Goal: Information Seeking & Learning: Learn about a topic

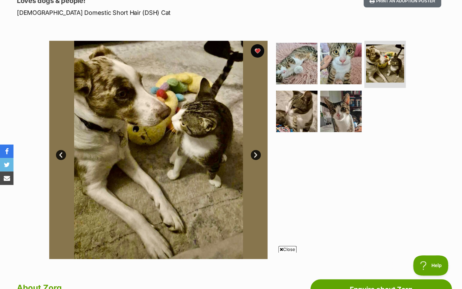
scroll to position [99, 0]
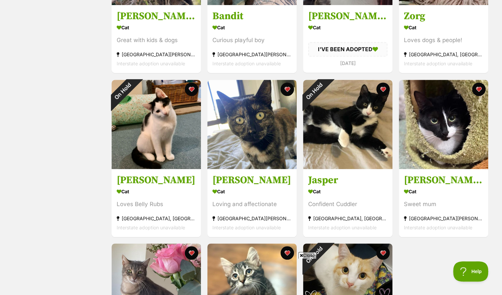
scroll to position [225, 0]
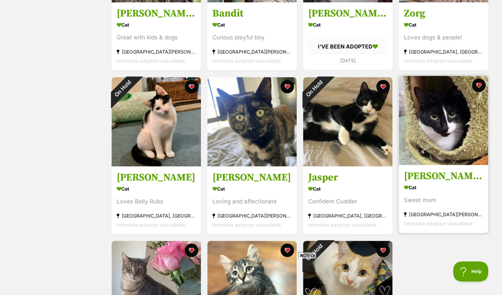
click at [438, 170] on link "Chloe🌹 Cat Sweet mum Mount Martha, VIC Interstate adoption unavailable" at bounding box center [443, 199] width 89 height 68
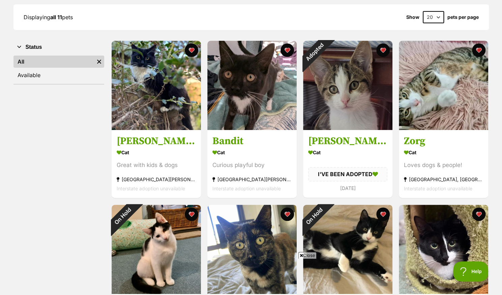
scroll to position [0, 0]
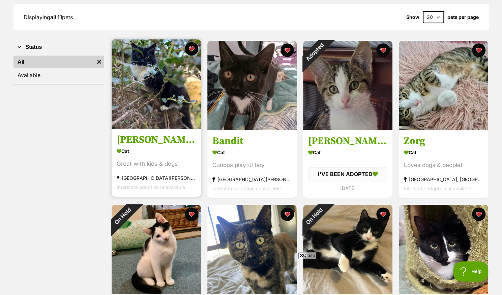
click at [155, 152] on div "Cat" at bounding box center [156, 152] width 79 height 10
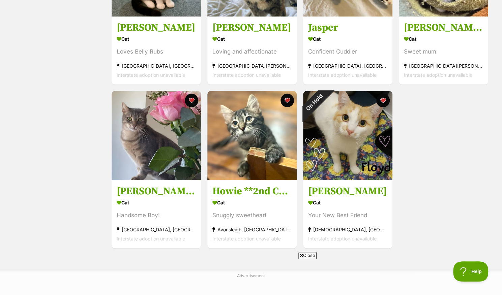
scroll to position [403, 0]
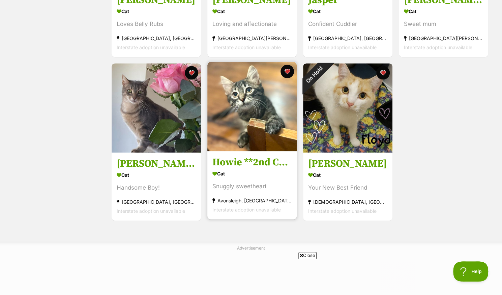
click at [245, 138] on img at bounding box center [251, 106] width 89 height 89
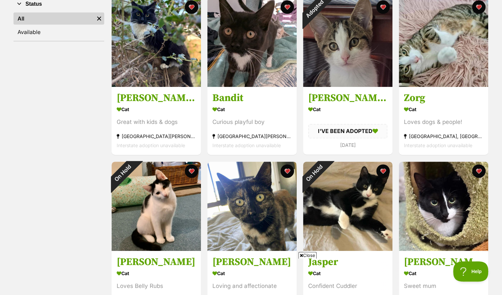
scroll to position [138, 0]
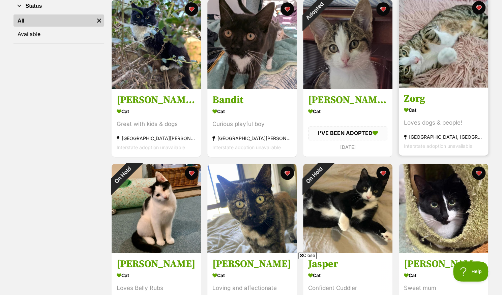
click at [440, 81] on img at bounding box center [443, 42] width 89 height 89
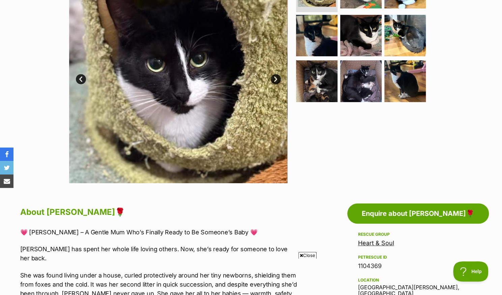
scroll to position [174, 0]
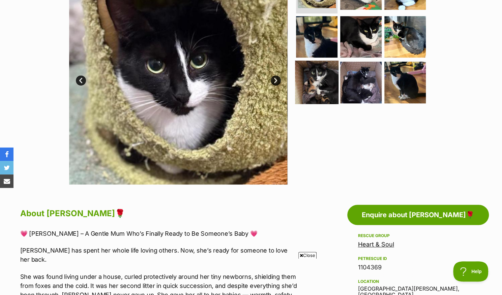
click at [323, 80] on img at bounding box center [316, 82] width 43 height 43
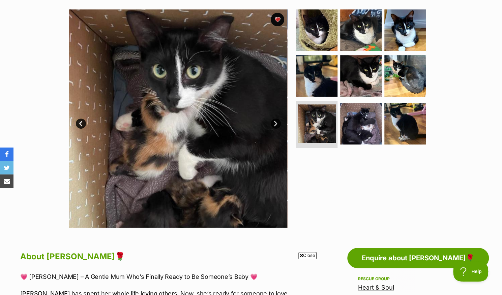
scroll to position [116, 0]
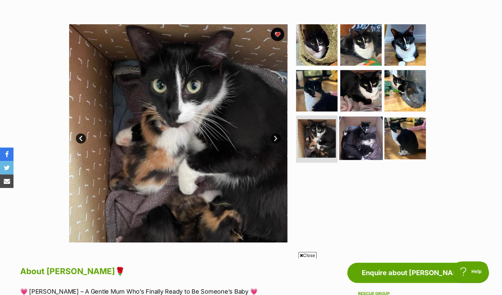
click at [364, 133] on img at bounding box center [360, 138] width 43 height 43
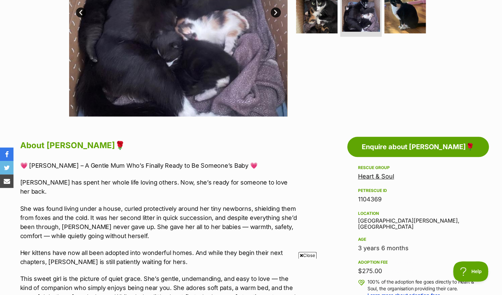
scroll to position [254, 0]
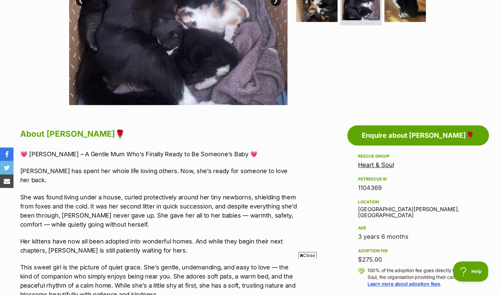
click at [301, 254] on icon at bounding box center [301, 256] width 3 height 4
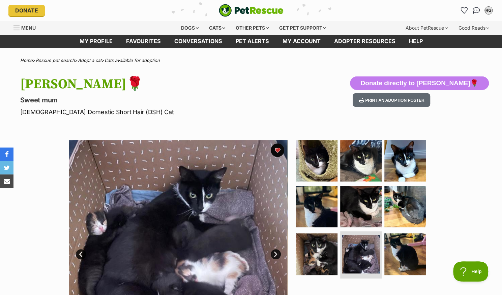
scroll to position [0, 0]
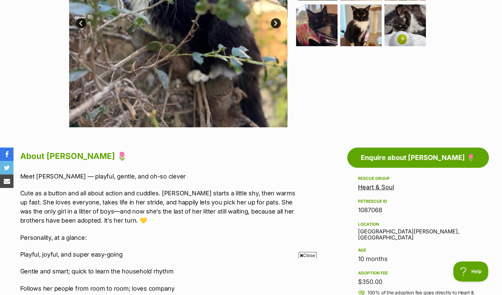
scroll to position [436, 0]
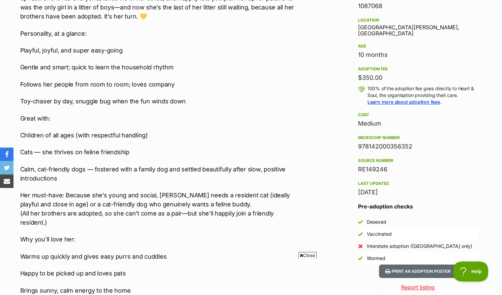
click at [301, 254] on icon at bounding box center [301, 256] width 3 height 4
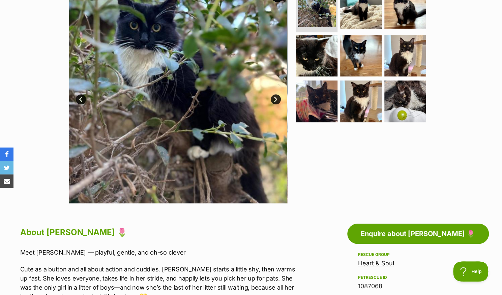
scroll to position [154, 0]
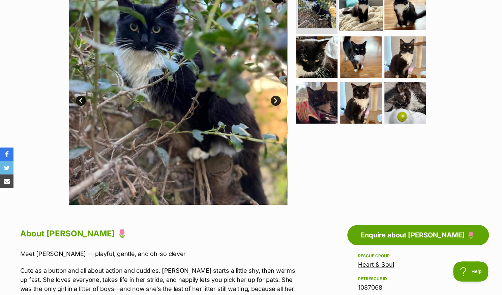
click at [359, 15] on img at bounding box center [360, 9] width 43 height 43
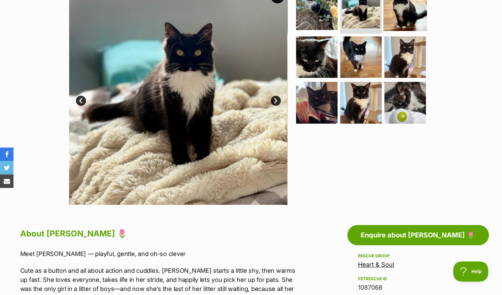
click at [417, 13] on img at bounding box center [404, 9] width 43 height 43
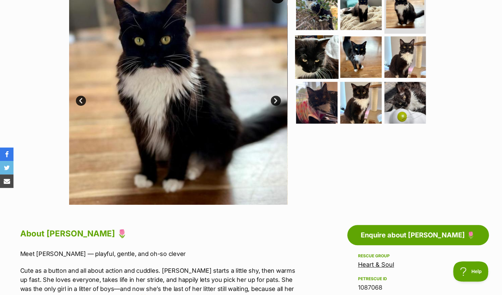
click at [318, 59] on img at bounding box center [316, 56] width 43 height 43
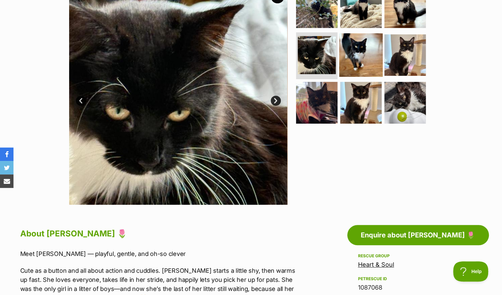
drag, startPoint x: 366, startPoint y: 59, endPoint x: 374, endPoint y: 60, distance: 8.6
click at [374, 60] on img at bounding box center [360, 54] width 43 height 43
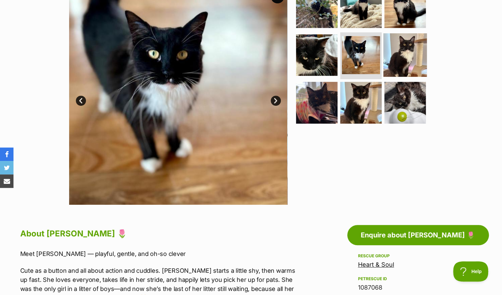
click at [411, 50] on img at bounding box center [404, 54] width 43 height 43
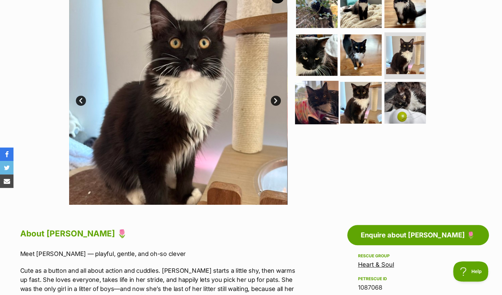
click at [322, 97] on img at bounding box center [316, 102] width 43 height 43
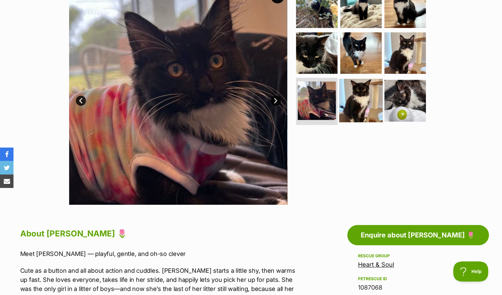
click at [370, 98] on img at bounding box center [360, 100] width 43 height 43
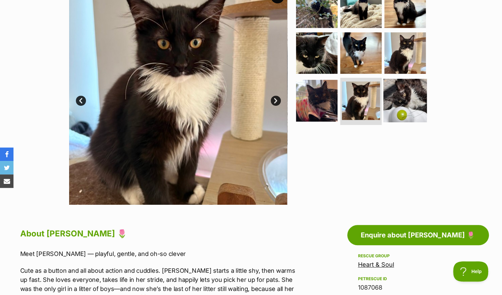
click at [392, 97] on img at bounding box center [404, 100] width 43 height 43
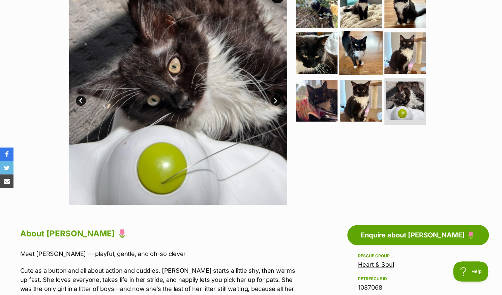
click at [361, 54] on img at bounding box center [360, 52] width 43 height 43
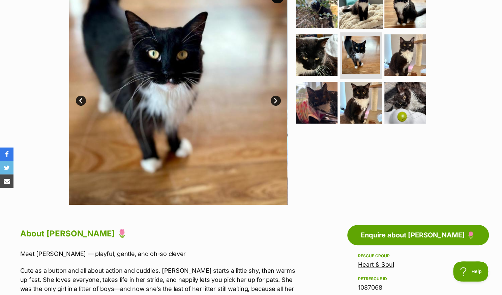
click at [360, 9] on img at bounding box center [360, 7] width 43 height 43
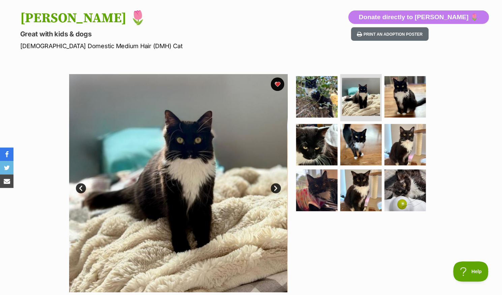
scroll to position [98, 0]
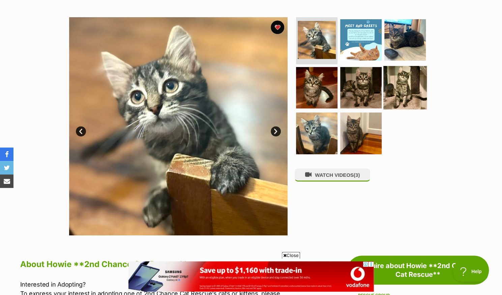
click at [400, 94] on img at bounding box center [404, 87] width 43 height 43
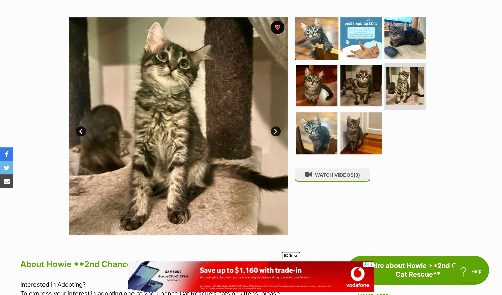
click at [301, 40] on img at bounding box center [316, 37] width 43 height 43
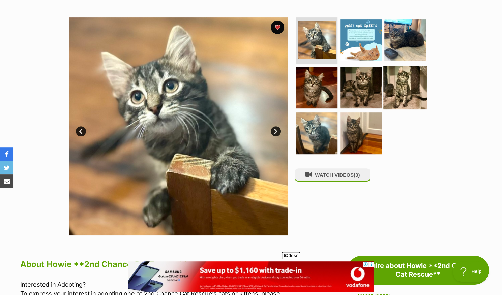
click at [403, 96] on img at bounding box center [404, 87] width 43 height 43
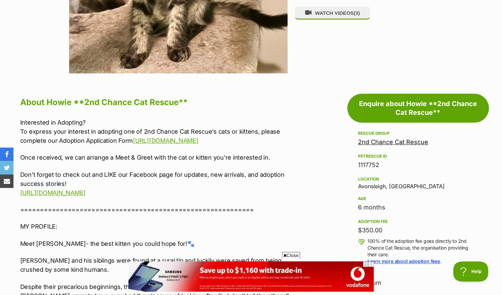
scroll to position [290, 0]
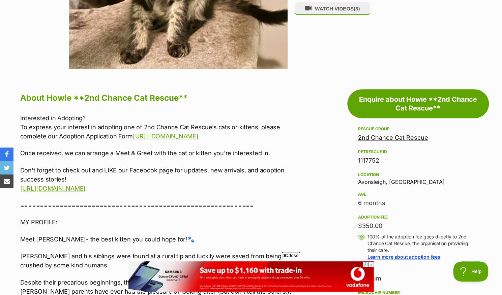
click at [286, 253] on span "Close" at bounding box center [291, 255] width 18 height 7
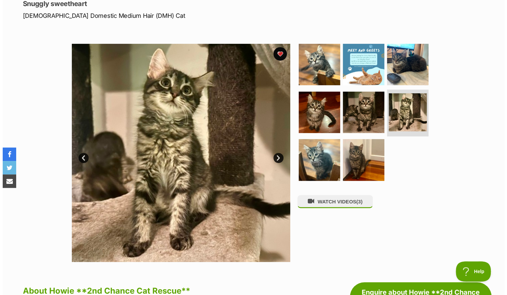
scroll to position [122, 0]
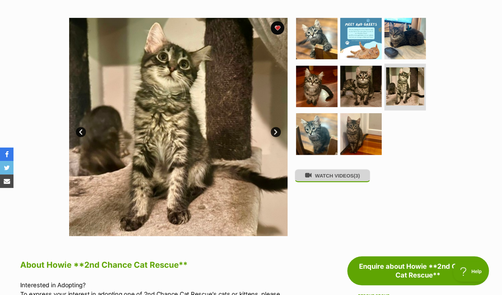
click at [342, 177] on button "WATCH VIDEOS (3)" at bounding box center [333, 175] width 76 height 13
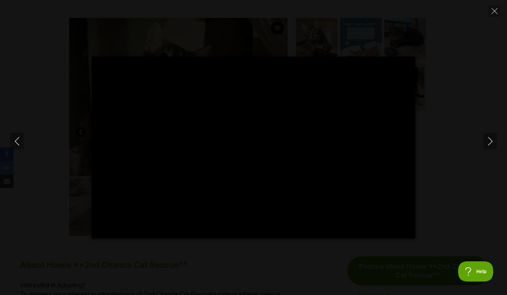
click at [177, 283] on div "Pause Play % buffered 00:00 -00:26 Unmute Mute Disable captions Enable captions…" at bounding box center [253, 147] width 507 height 295
type input "12.82"
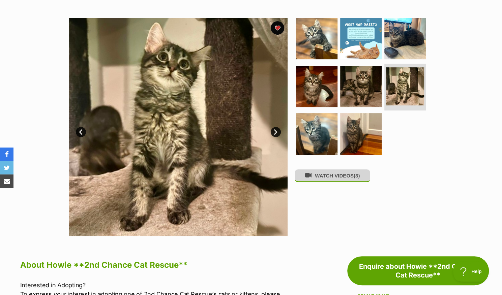
click at [348, 176] on button "WATCH VIDEOS (3)" at bounding box center [333, 175] width 76 height 13
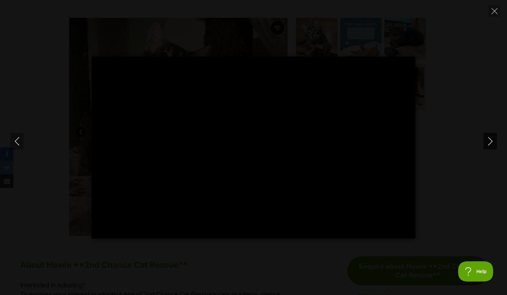
scroll to position [0, 0]
type input "100"
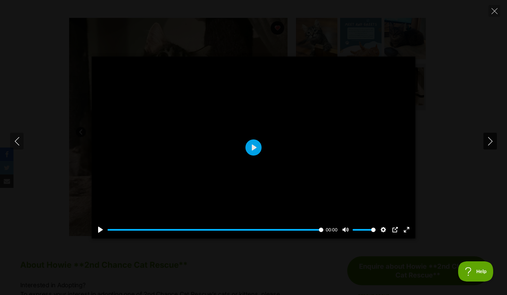
click at [492, 137] on icon "Next" at bounding box center [490, 141] width 8 height 8
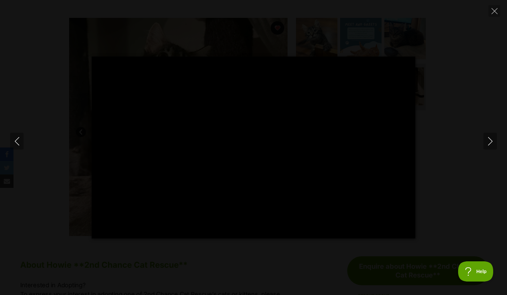
type input "100"
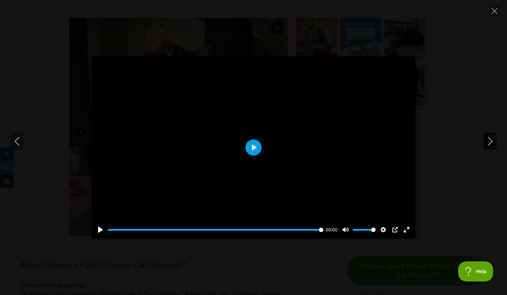
click at [489, 142] on icon "Next" at bounding box center [490, 141] width 8 height 8
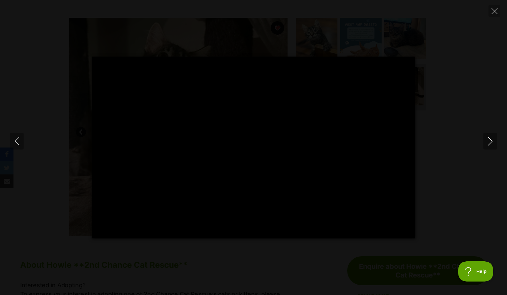
type input "100"
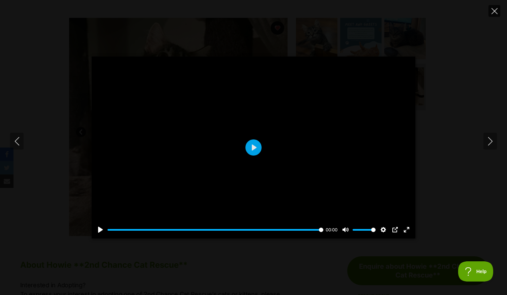
click at [496, 9] on icon "Close" at bounding box center [495, 11] width 6 height 6
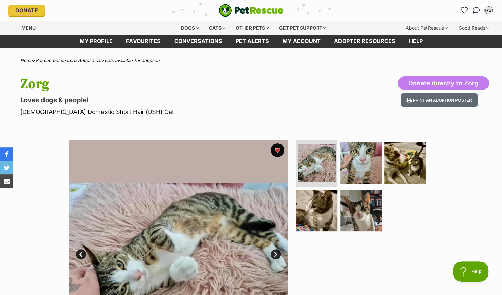
click at [161, 116] on p "Male Domestic Short Hair (DSH) Cat" at bounding box center [162, 112] width 285 height 9
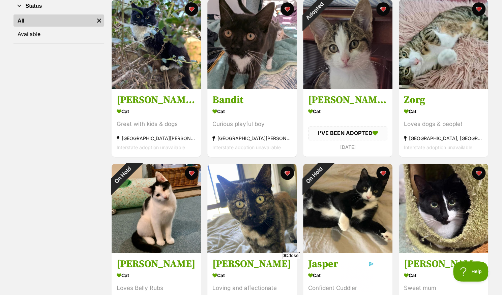
click at [284, 252] on span "Close" at bounding box center [291, 255] width 18 height 7
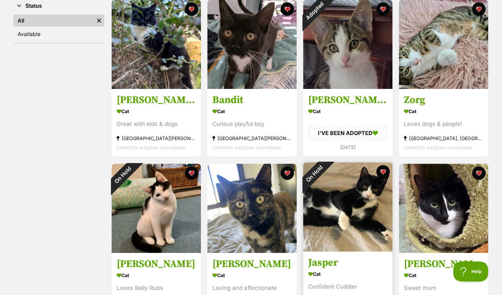
click at [347, 253] on link "On Hold" at bounding box center [347, 249] width 89 height 7
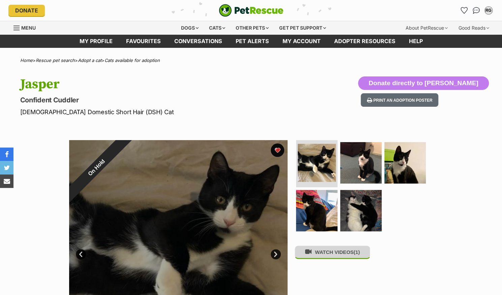
click at [353, 253] on button "WATCH VIDEOS (1)" at bounding box center [333, 252] width 76 height 13
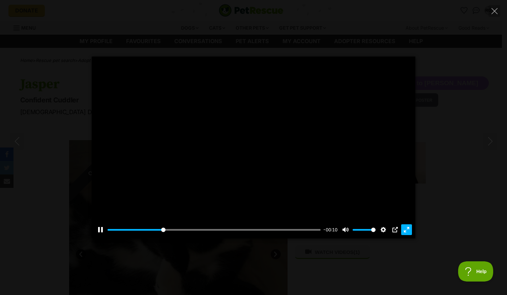
click at [408, 228] on button "Exit fullscreen Enter fullscreen" at bounding box center [406, 230] width 11 height 11
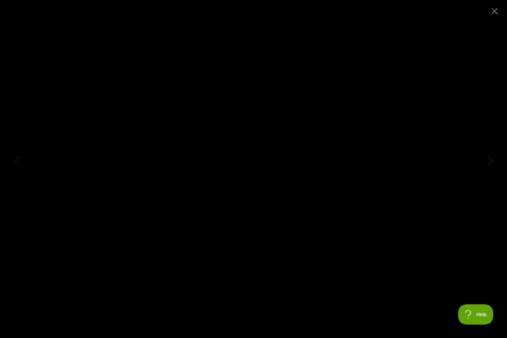
type input "100"
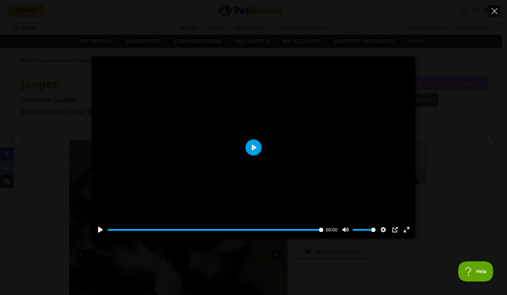
click at [496, 14] on button "Close" at bounding box center [495, 11] width 12 height 12
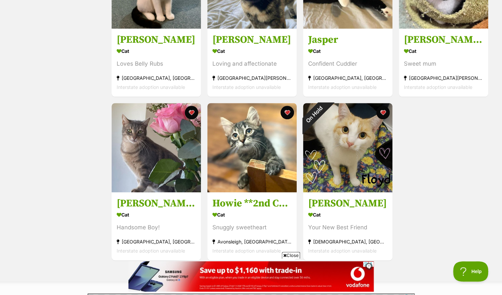
scroll to position [360, 0]
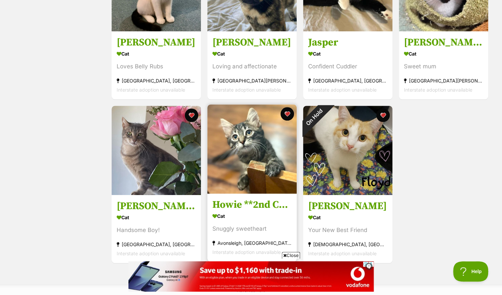
click at [285, 167] on img at bounding box center [251, 149] width 89 height 89
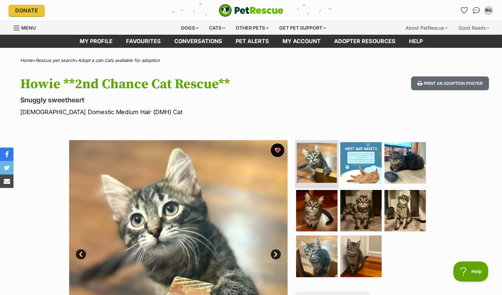
click at [311, 170] on img at bounding box center [317, 163] width 40 height 40
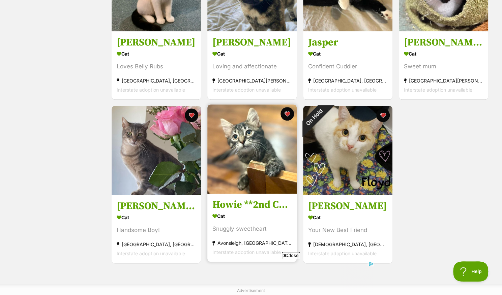
click at [286, 251] on section "Cat Snuggly sweetheart [GEOGRAPHIC_DATA], [GEOGRAPHIC_DATA] Interstate adoption…" at bounding box center [251, 234] width 79 height 46
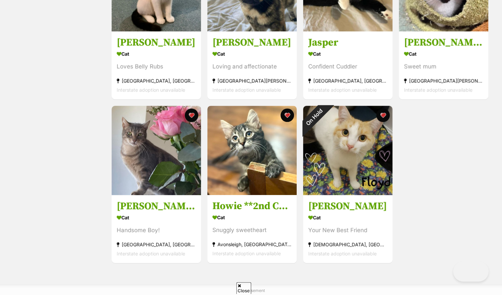
click at [239, 285] on icon at bounding box center [239, 286] width 3 height 4
